Goal: Task Accomplishment & Management: Use online tool/utility

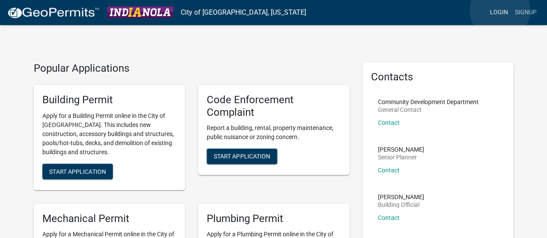
click at [500, 10] on link "Login" at bounding box center [498, 12] width 25 height 16
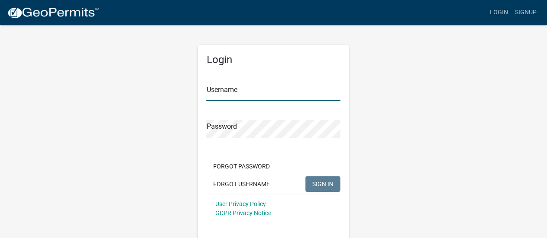
click at [239, 88] on input "Username" at bounding box center [273, 92] width 134 height 18
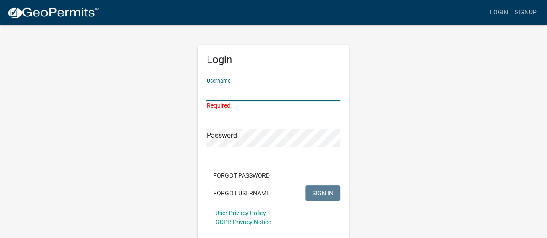
paste input "CDSteam"
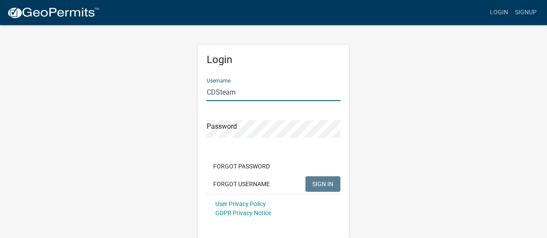
type input "CDSteam"
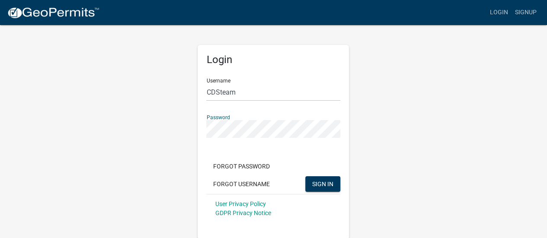
click at [305, 176] on button "SIGN IN" at bounding box center [322, 184] width 35 height 16
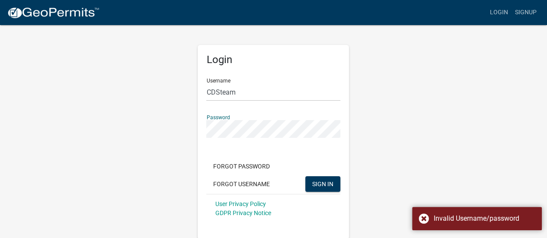
click at [179, 127] on div "Login Username CDSteam Password Forgot Password Forgot Username SIGN IN User Pr…" at bounding box center [273, 131] width 493 height 215
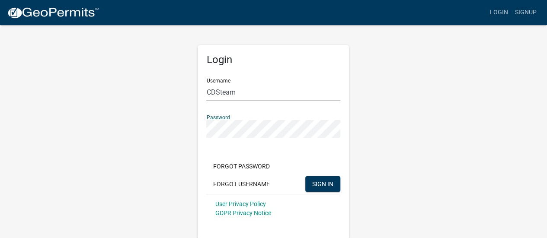
click at [305, 176] on button "SIGN IN" at bounding box center [322, 184] width 35 height 16
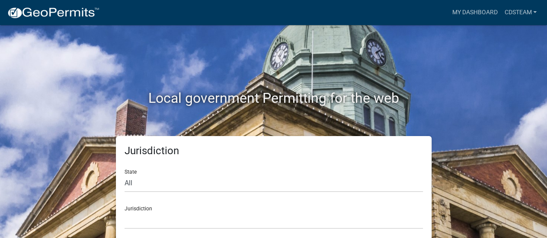
click at [215, 174] on div "State All [US_STATE] [US_STATE] [US_STATE] [US_STATE] [US_STATE] [US_STATE] [US…" at bounding box center [273, 177] width 298 height 30
click at [171, 182] on select "All [US_STATE] [US_STATE] [US_STATE] [US_STATE] [US_STATE] [US_STATE] [US_STATE…" at bounding box center [273, 184] width 298 height 18
click at [164, 213] on select "[GEOGRAPHIC_DATA], [US_STATE] [GEOGRAPHIC_DATA], [US_STATE][PERSON_NAME][GEOGRA…" at bounding box center [273, 220] width 298 height 18
click at [475, 134] on div "Local government Permitting for the web" at bounding box center [273, 80] width 493 height 111
drag, startPoint x: 521, startPoint y: 12, endPoint x: 508, endPoint y: 14, distance: 13.2
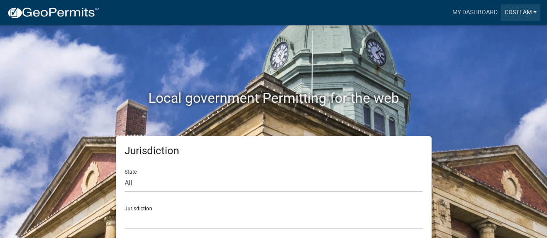
click at [521, 11] on link "CDSteam" at bounding box center [519, 12] width 39 height 16
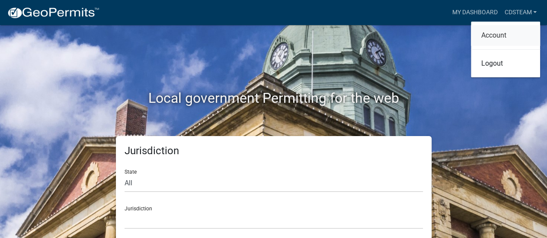
click at [501, 31] on link "Account" at bounding box center [505, 35] width 69 height 21
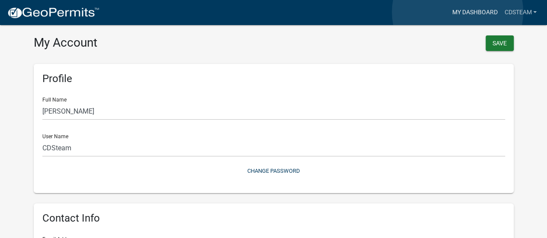
click at [457, 12] on link "My Dashboard" at bounding box center [474, 12] width 52 height 16
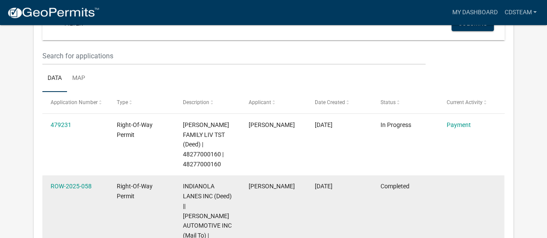
scroll to position [86, 0]
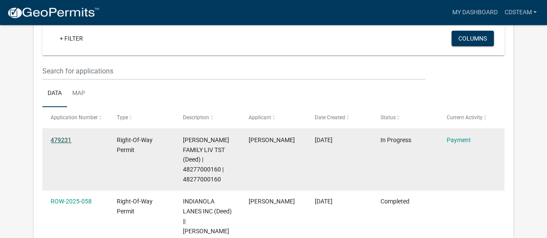
click at [63, 139] on link "479231" at bounding box center [61, 140] width 21 height 7
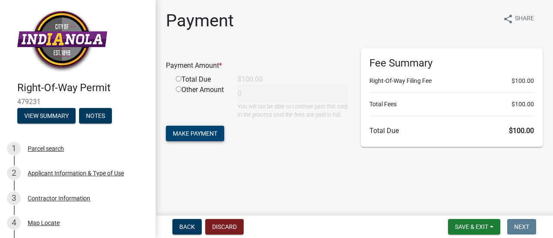
click at [187, 137] on span "Make Payment" at bounding box center [195, 133] width 45 height 7
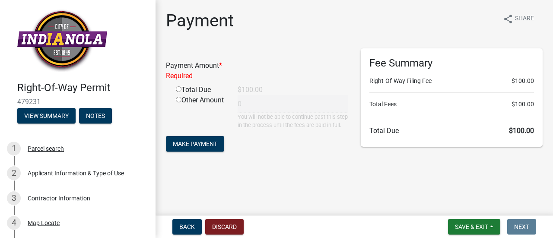
click at [180, 88] on input "radio" at bounding box center [179, 89] width 6 height 6
radio input "true"
type input "100"
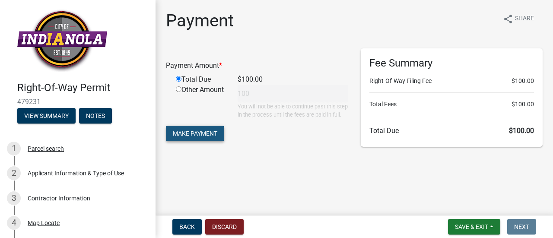
click at [202, 137] on button "Make Payment" at bounding box center [195, 134] width 58 height 16
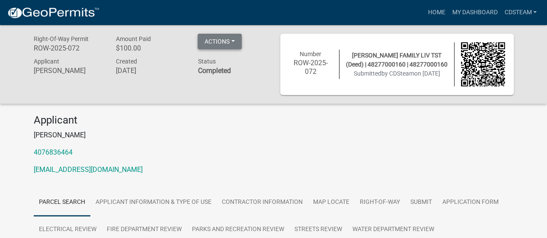
click at [233, 41] on button "Actions" at bounding box center [220, 42] width 44 height 16
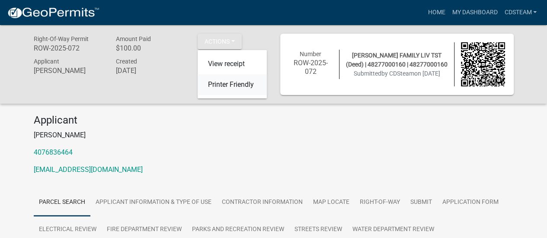
click at [229, 83] on link "Printer Friendly" at bounding box center [232, 84] width 69 height 21
